Goal: Task Accomplishment & Management: Manage account settings

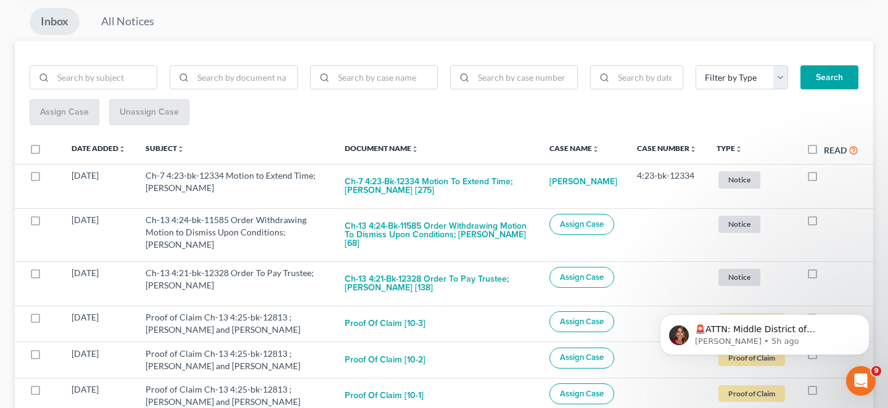
scroll to position [144, 0]
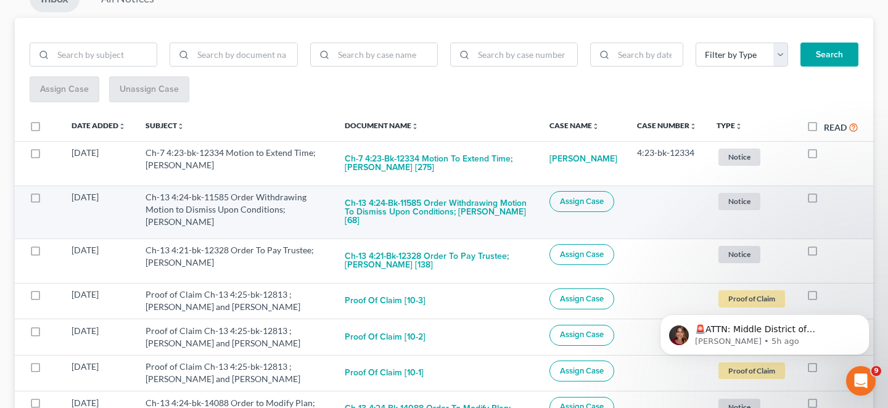
click at [824, 201] on label at bounding box center [824, 201] width 0 height 0
click at [829, 191] on input "checkbox" at bounding box center [833, 195] width 8 height 8
checkbox input "true"
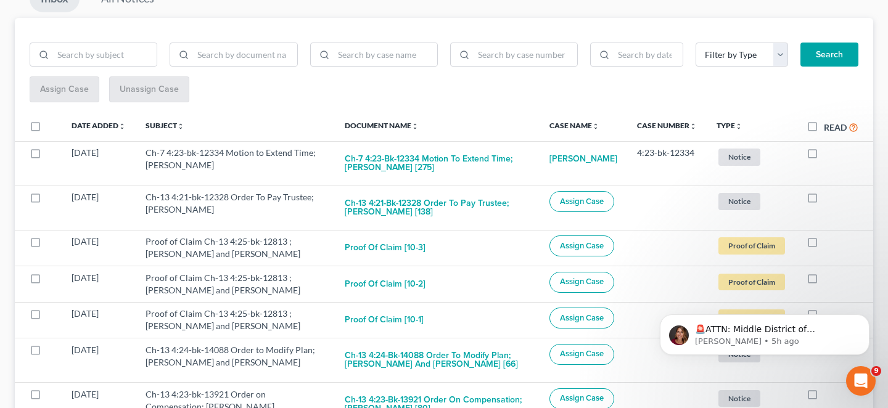
click at [824, 201] on label at bounding box center [824, 201] width 0 height 0
click at [829, 191] on input "checkbox" at bounding box center [833, 195] width 8 height 8
checkbox input "true"
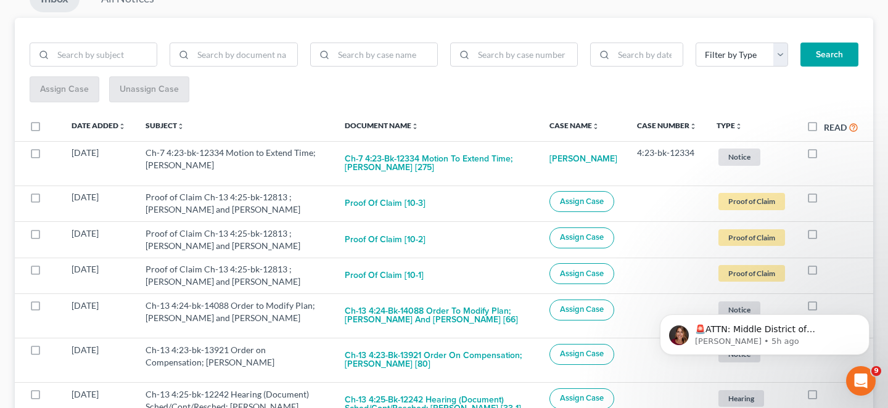
click at [824, 201] on label at bounding box center [824, 201] width 0 height 0
click at [829, 191] on input "checkbox" at bounding box center [833, 195] width 8 height 8
checkbox input "true"
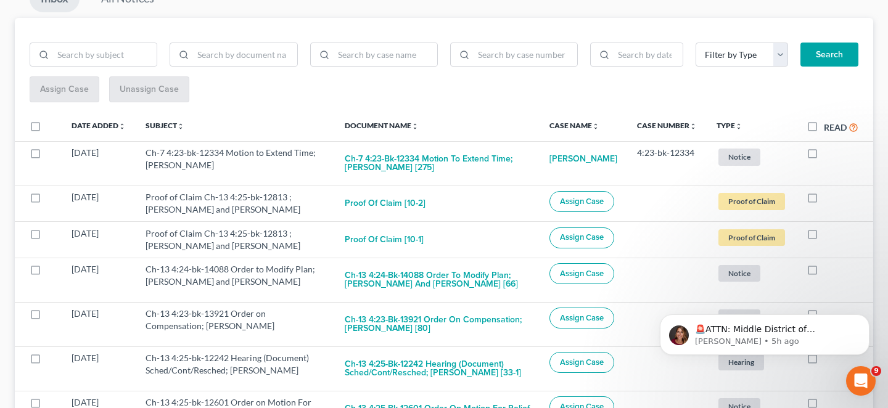
click at [824, 201] on label at bounding box center [824, 201] width 0 height 0
click at [829, 191] on input "checkbox" at bounding box center [833, 195] width 8 height 8
checkbox input "true"
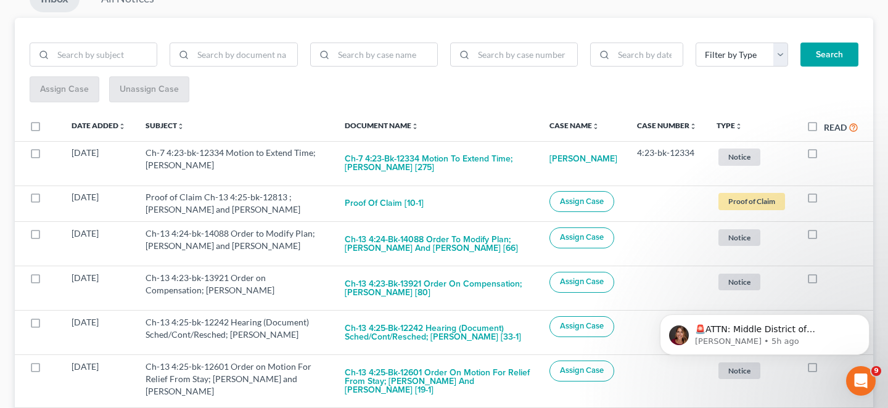
click at [824, 201] on label at bounding box center [824, 201] width 0 height 0
click at [829, 191] on input "checkbox" at bounding box center [833, 195] width 8 height 8
checkbox input "true"
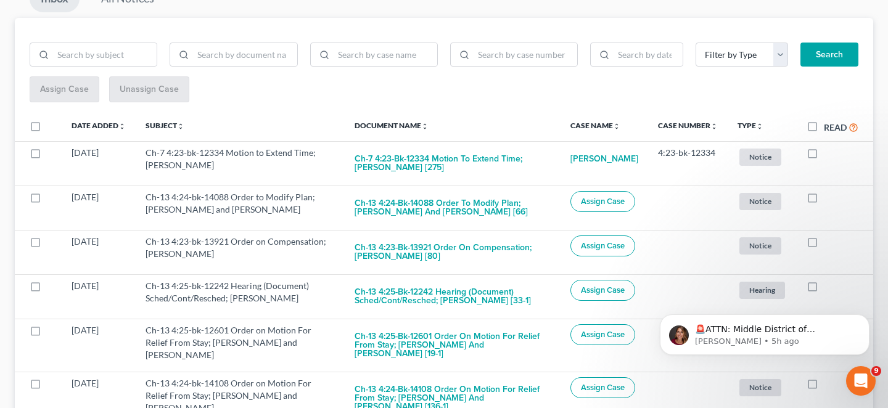
click at [824, 201] on label at bounding box center [824, 201] width 0 height 0
click at [829, 191] on input "checkbox" at bounding box center [833, 195] width 8 height 8
checkbox input "true"
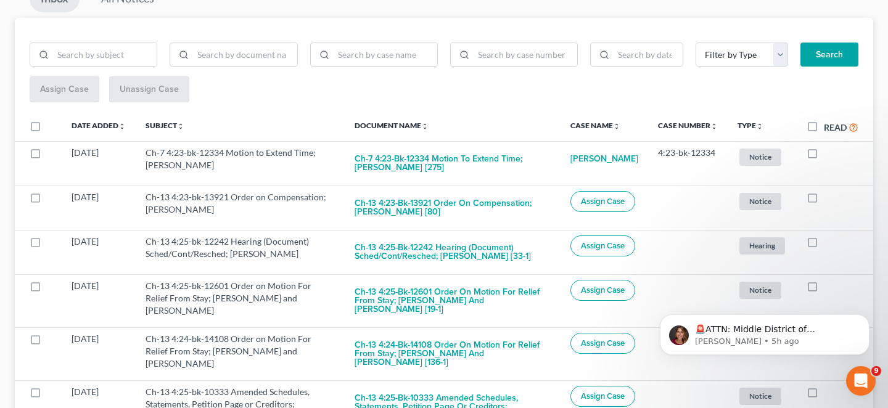
click at [824, 201] on label at bounding box center [824, 201] width 0 height 0
click at [829, 191] on input "checkbox" at bounding box center [833, 195] width 8 height 8
checkbox input "true"
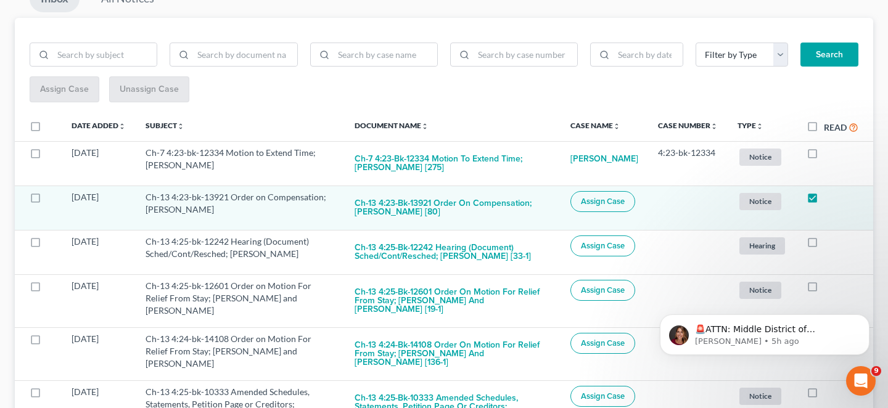
scroll to position [133, 0]
